Goal: Task Accomplishment & Management: Manage account settings

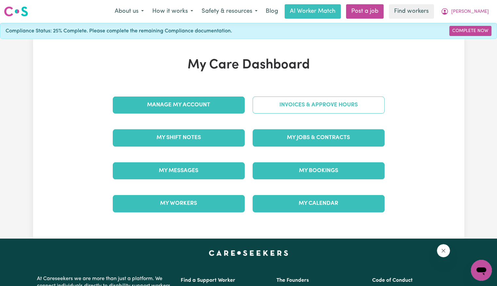
click at [267, 107] on link "Invoices & Approve Hours" at bounding box center [319, 104] width 132 height 17
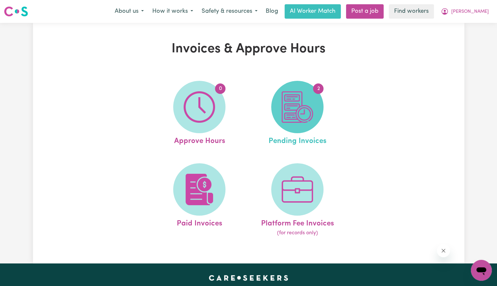
click at [299, 100] on img at bounding box center [297, 106] width 31 height 31
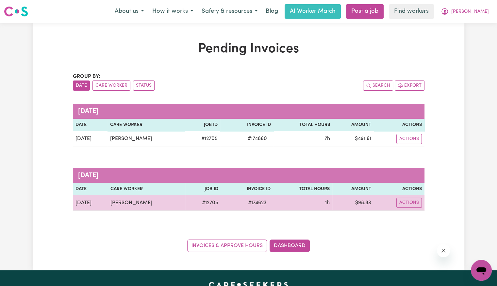
click at [253, 205] on span "# 174623" at bounding box center [257, 203] width 26 height 8
click at [256, 203] on span "# 174623" at bounding box center [257, 203] width 26 height 8
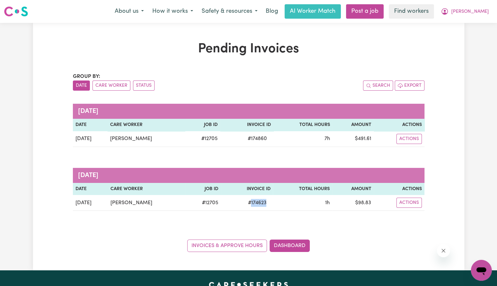
copy span "174623"
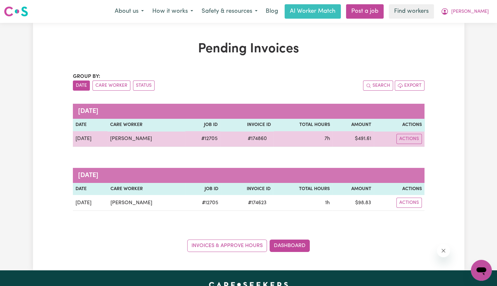
click at [249, 138] on span "# 174860" at bounding box center [257, 139] width 27 height 8
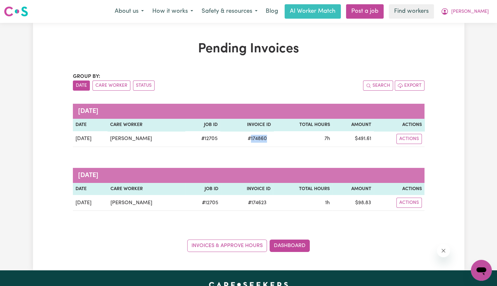
copy span "174860"
click at [480, 11] on span "[PERSON_NAME]" at bounding box center [470, 11] width 38 height 7
click at [466, 37] on link "Logout" at bounding box center [467, 37] width 52 height 12
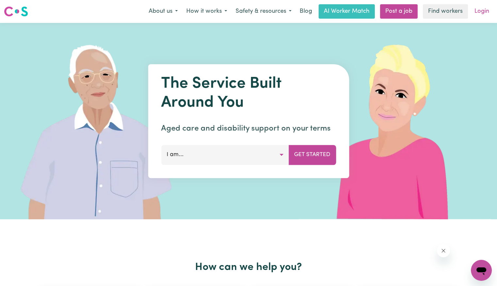
click at [482, 16] on link "Login" at bounding box center [481, 11] width 23 height 14
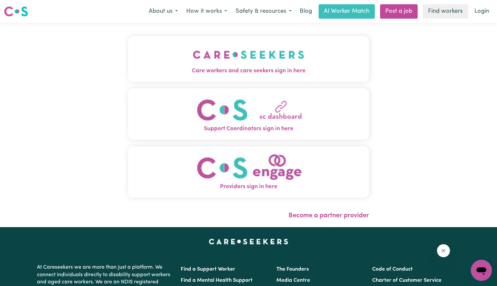
click at [193, 57] on img "Care workers and care seekers sign in here" at bounding box center [248, 54] width 111 height 24
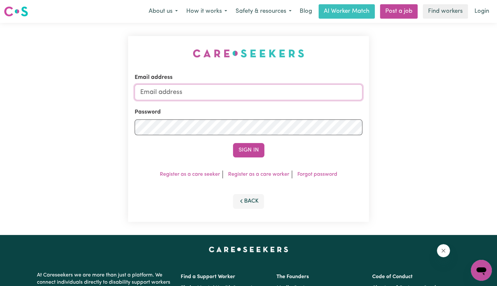
click at [263, 89] on input "Email address" at bounding box center [249, 92] width 228 height 16
type input "[EMAIL_ADDRESS][DOMAIN_NAME]"
click at [233, 143] on button "Sign In" at bounding box center [248, 150] width 31 height 14
